Goal: Task Accomplishment & Management: Use online tool/utility

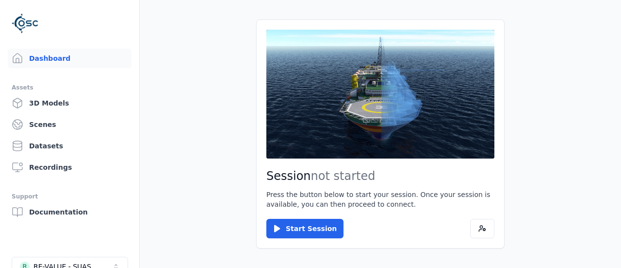
click at [295, 226] on button "Start Session" at bounding box center [305, 227] width 77 height 19
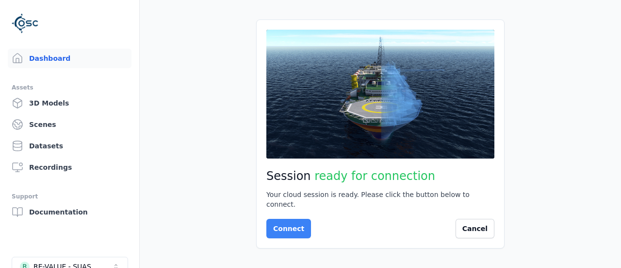
click at [283, 224] on button "Connect" at bounding box center [289, 227] width 45 height 19
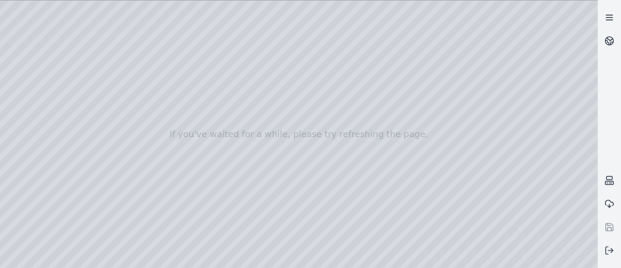
click at [609, 17] on line at bounding box center [609, 17] width 6 height 0
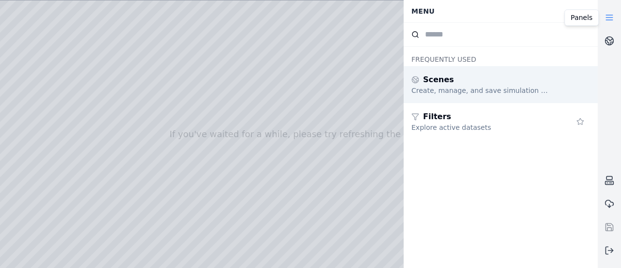
click at [444, 82] on span "Scenes" at bounding box center [438, 80] width 31 height 12
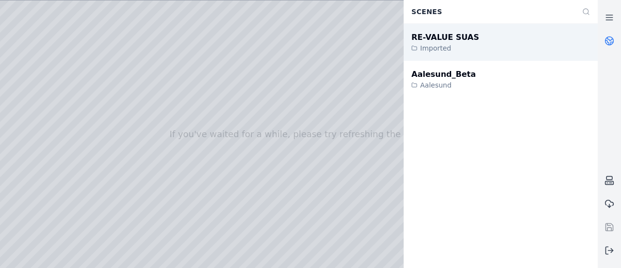
click at [456, 42] on div "RE-VALUE SUAS" at bounding box center [445, 38] width 67 height 12
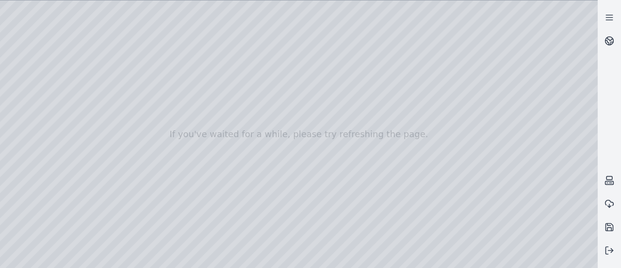
drag, startPoint x: 254, startPoint y: 146, endPoint x: 259, endPoint y: 111, distance: 35.3
click at [259, 111] on div at bounding box center [299, 133] width 598 height 267
click at [22, 57] on div at bounding box center [299, 133] width 598 height 267
drag, startPoint x: 307, startPoint y: 139, endPoint x: 304, endPoint y: 199, distance: 60.3
click at [304, 199] on div at bounding box center [299, 133] width 598 height 267
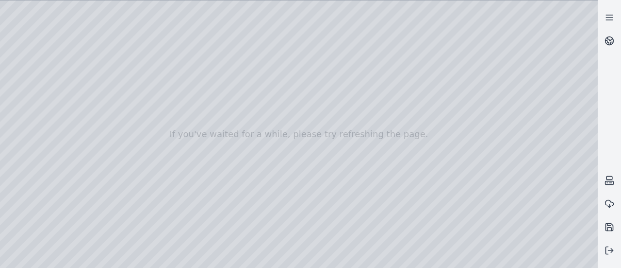
drag, startPoint x: 304, startPoint y: 124, endPoint x: 304, endPoint y: 148, distance: 24.3
click at [304, 148] on div at bounding box center [299, 133] width 598 height 267
drag, startPoint x: 304, startPoint y: 148, endPoint x: 307, endPoint y: 187, distance: 39.0
click at [307, 187] on div at bounding box center [299, 133] width 598 height 267
drag, startPoint x: 313, startPoint y: 118, endPoint x: 313, endPoint y: 163, distance: 44.2
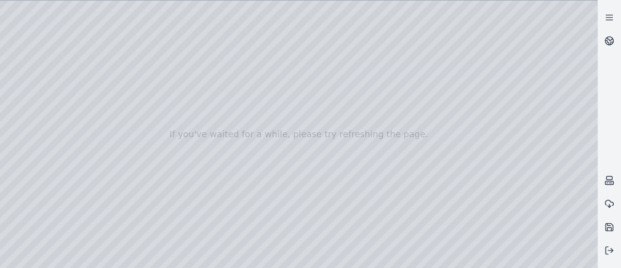
click at [313, 163] on div at bounding box center [299, 133] width 598 height 267
drag, startPoint x: 351, startPoint y: 131, endPoint x: 346, endPoint y: 186, distance: 56.0
click at [256, 82] on div at bounding box center [299, 133] width 598 height 267
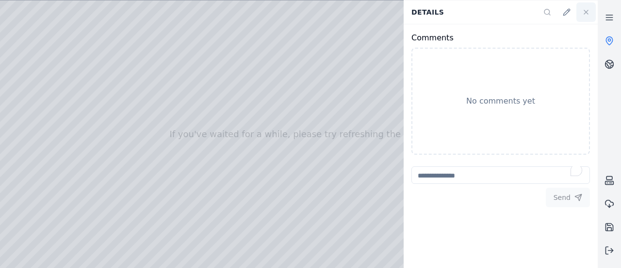
click at [584, 13] on icon at bounding box center [587, 12] width 8 height 8
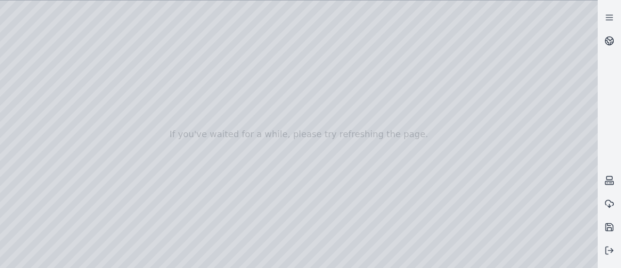
drag, startPoint x: 402, startPoint y: 144, endPoint x: 344, endPoint y: 133, distance: 59.3
click at [344, 133] on div at bounding box center [299, 133] width 598 height 267
drag, startPoint x: 444, startPoint y: 163, endPoint x: 343, endPoint y: 134, distance: 104.4
click at [343, 134] on div at bounding box center [299, 133] width 598 height 267
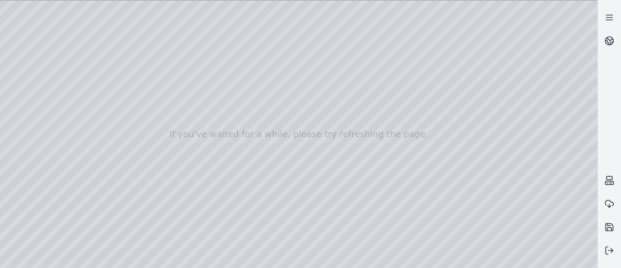
click at [161, 119] on div at bounding box center [299, 133] width 598 height 267
drag, startPoint x: 211, startPoint y: 163, endPoint x: 186, endPoint y: 155, distance: 25.5
drag, startPoint x: 186, startPoint y: 155, endPoint x: 168, endPoint y: 155, distance: 18.9
